Goal: Information Seeking & Learning: Learn about a topic

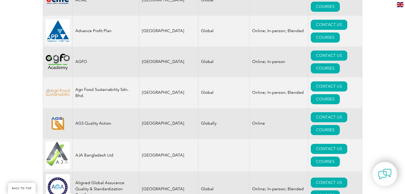
scroll to position [880, 0]
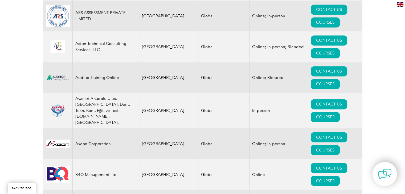
drag, startPoint x: 128, startPoint y: 102, endPoint x: 292, endPoint y: 104, distance: 164.0
drag, startPoint x: 111, startPoint y: 106, endPoint x: 108, endPoint y: 104, distance: 4.1
drag, startPoint x: 108, startPoint y: 104, endPoint x: 143, endPoint y: 105, distance: 36.0
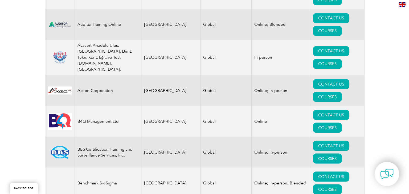
scroll to position [907, 0]
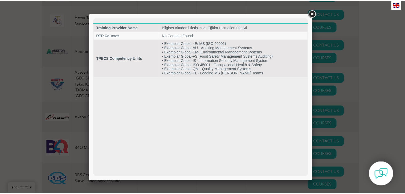
scroll to position [0, 0]
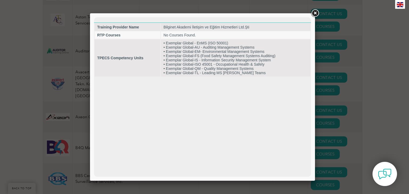
click at [315, 13] on link at bounding box center [315, 14] width 10 height 10
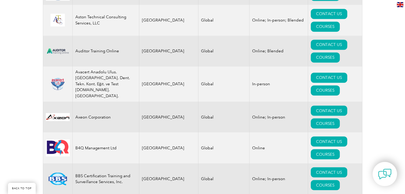
scroll to position [987, 0]
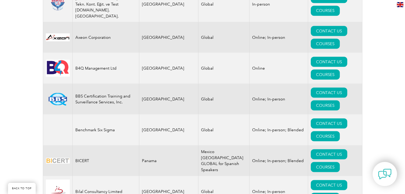
drag, startPoint x: 126, startPoint y: 106, endPoint x: 156, endPoint y: 113, distance: 31.1
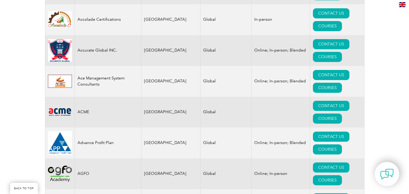
scroll to position [880, 0]
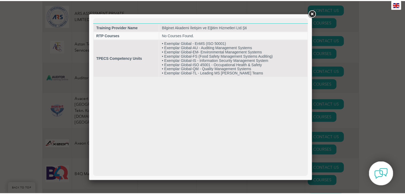
scroll to position [0, 0]
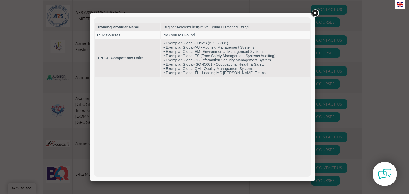
click at [211, 77] on html "Training Provider Name Bilginet Akademi İletişim ve Eğitim Hizmetleri Ltd.Şti R…" at bounding box center [202, 47] width 217 height 60
click at [313, 13] on link at bounding box center [315, 14] width 10 height 10
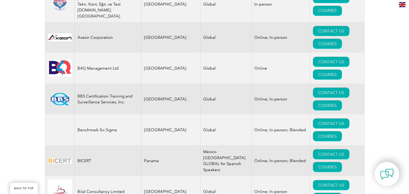
scroll to position [1013, 0]
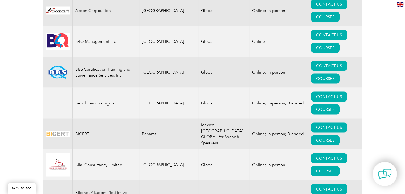
drag, startPoint x: 220, startPoint y: 130, endPoint x: 316, endPoint y: 131, distance: 96.1
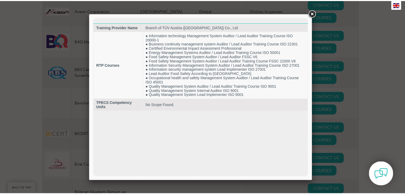
scroll to position [0, 0]
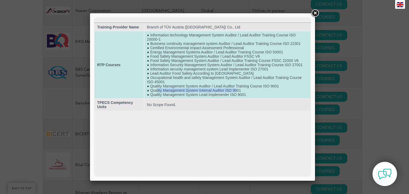
drag, startPoint x: 158, startPoint y: 92, endPoint x: 236, endPoint y: 92, distance: 78.5
click at [236, 92] on td "● Information technology Management System Auditor / Lead Auditor Training Cour…" at bounding box center [227, 64] width 166 height 67
drag, startPoint x: 195, startPoint y: 81, endPoint x: 250, endPoint y: 83, distance: 55.4
click at [250, 83] on td "● Information technology Management System Auditor / Lead Auditor Training Cour…" at bounding box center [227, 64] width 166 height 67
drag, startPoint x: 207, startPoint y: 93, endPoint x: 227, endPoint y: 92, distance: 19.4
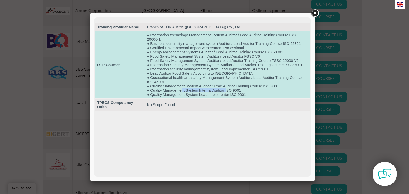
click at [227, 92] on td "● Information technology Management System Auditor / Lead Auditor Training Cour…" at bounding box center [227, 64] width 166 height 67
drag, startPoint x: 190, startPoint y: 83, endPoint x: 224, endPoint y: 83, distance: 34.1
click at [224, 83] on td "● Information technology Management System Auditor / Lead Auditor Training Cour…" at bounding box center [227, 64] width 166 height 67
drag, startPoint x: 168, startPoint y: 95, endPoint x: 200, endPoint y: 95, distance: 31.7
click at [199, 95] on td "● Information technology Management System Auditor / Lead Auditor Training Cour…" at bounding box center [227, 64] width 166 height 67
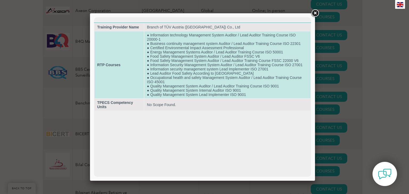
drag, startPoint x: 206, startPoint y: 85, endPoint x: 225, endPoint y: 84, distance: 19.2
click at [225, 84] on td "● Information technology Management System Auditor / Lead Auditor Training Cour…" at bounding box center [227, 64] width 166 height 67
drag, startPoint x: 158, startPoint y: 72, endPoint x: 224, endPoint y: 66, distance: 66.2
click at [224, 66] on td "● Information technology Management System Auditor / Lead Auditor Training Cour…" at bounding box center [227, 64] width 166 height 67
drag, startPoint x: 193, startPoint y: 56, endPoint x: 237, endPoint y: 50, distance: 45.1
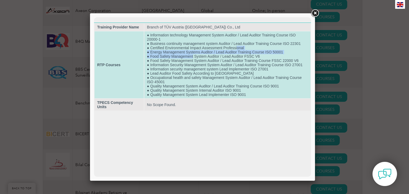
click at [237, 50] on td "● Information technology Management System Auditor / Lead Auditor Training Cour…" at bounding box center [227, 64] width 166 height 67
click at [239, 71] on td "● Information technology Management System Auditor / Lead Auditor Training Cour…" at bounding box center [227, 64] width 166 height 67
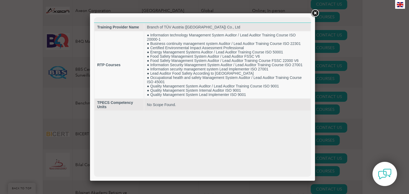
click at [316, 14] on link at bounding box center [315, 14] width 10 height 10
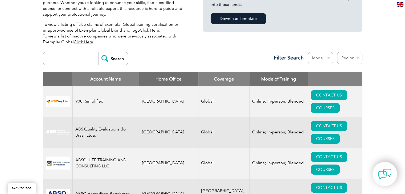
scroll to position [188, 0]
